Goal: Transaction & Acquisition: Purchase product/service

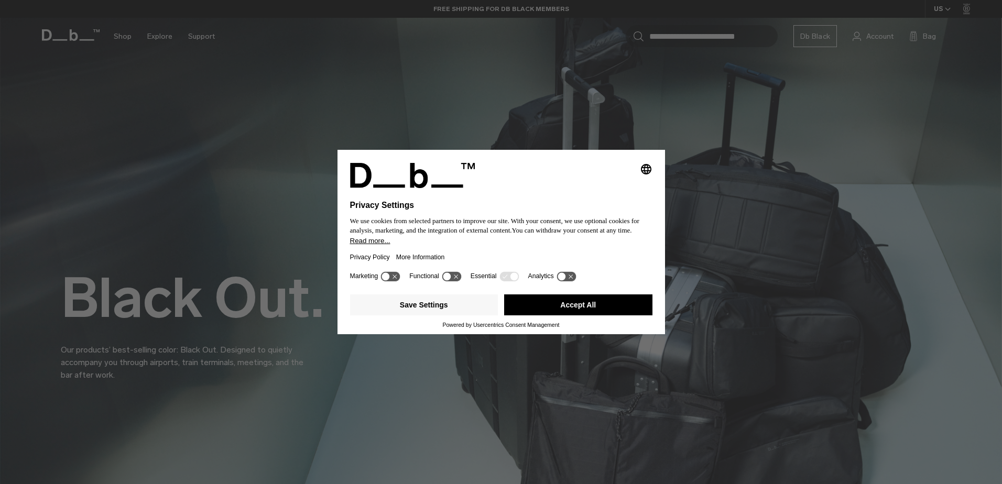
click at [591, 306] on button "Accept All" at bounding box center [578, 305] width 148 height 21
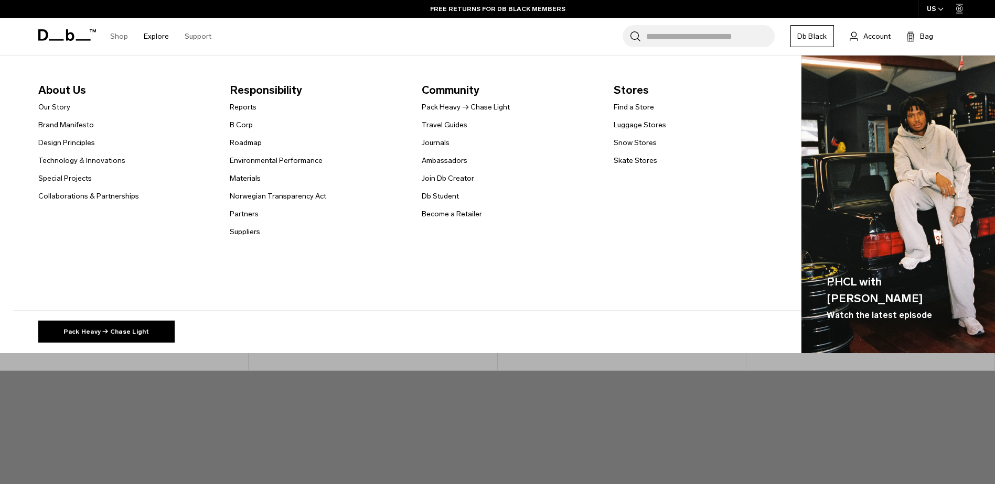
scroll to position [367, 0]
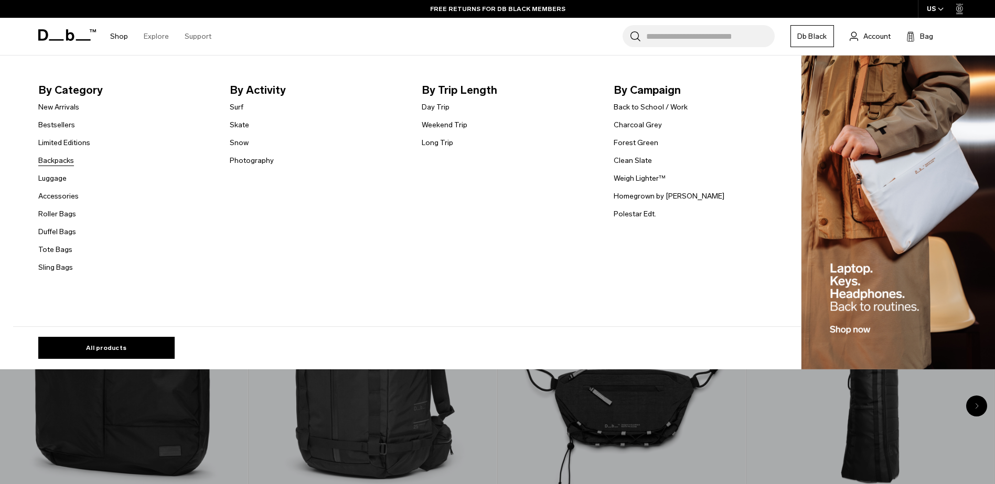
click at [67, 159] on link "Backpacks" at bounding box center [56, 160] width 36 height 11
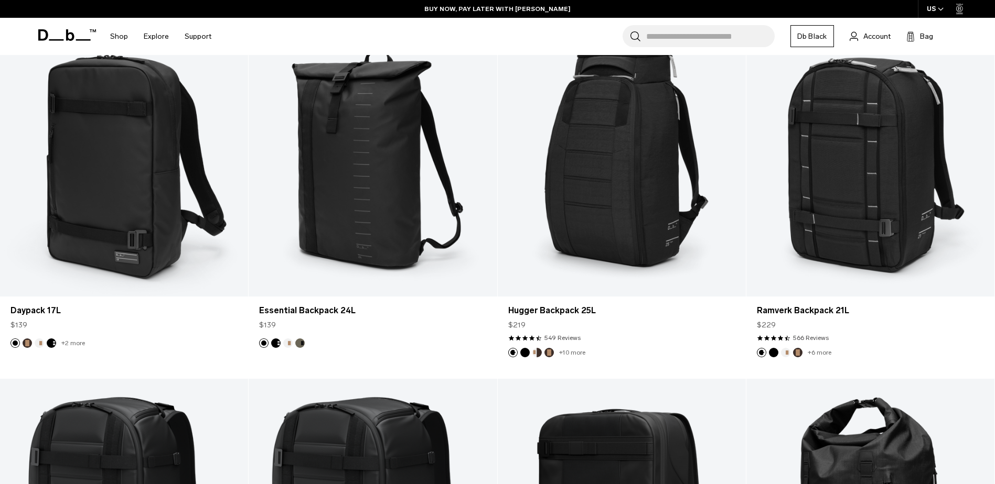
scroll to position [1311, 0]
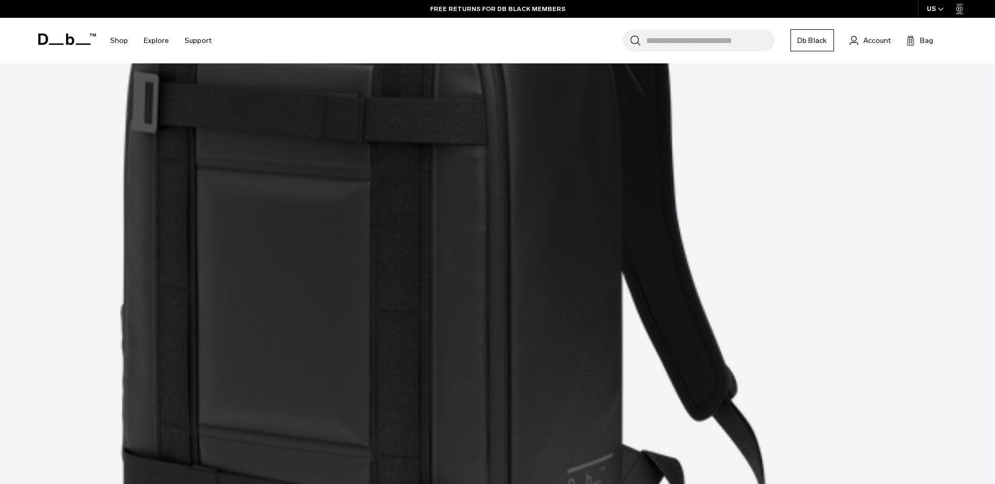
scroll to position [2999, 0]
